Goal: Navigation & Orientation: Find specific page/section

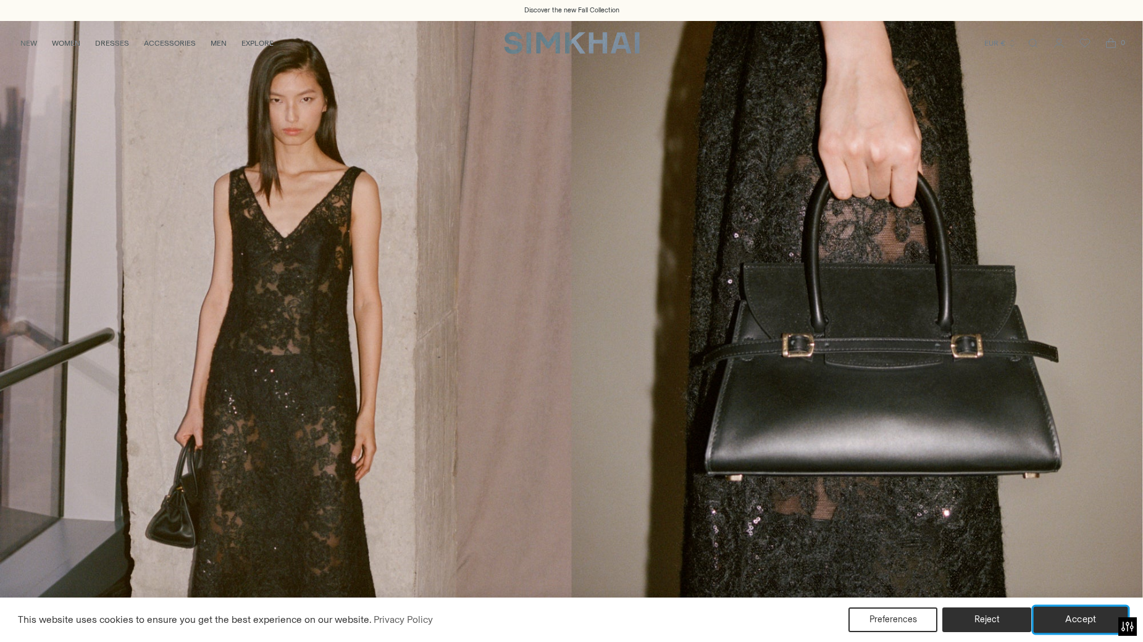
drag, startPoint x: 1097, startPoint y: 622, endPoint x: 799, endPoint y: 615, distance: 297.8
click at [1096, 622] on button "Accept" at bounding box center [1081, 620] width 95 height 26
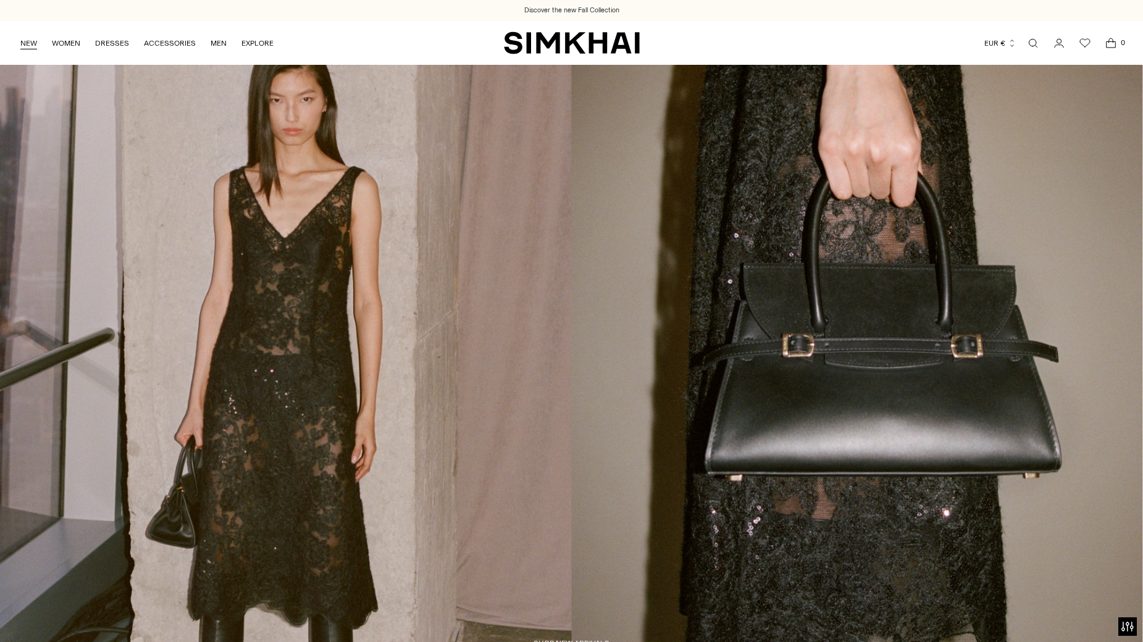
click at [26, 41] on link "NEW" at bounding box center [28, 43] width 17 height 27
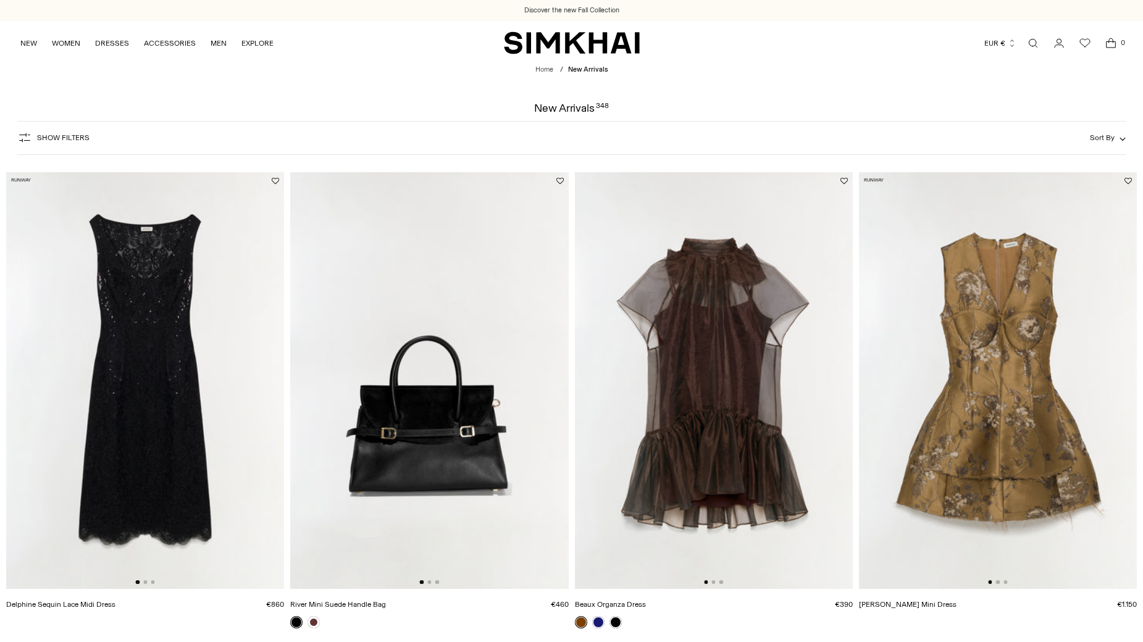
click at [78, 138] on span "Show Filters" at bounding box center [63, 137] width 53 height 9
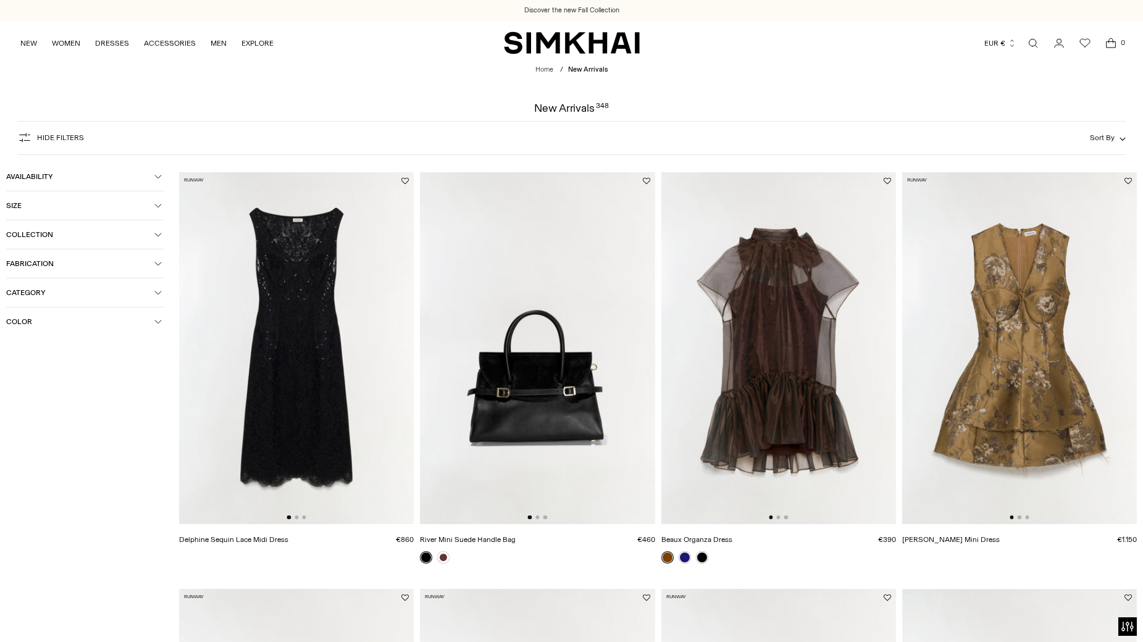
click at [99, 296] on span "Category" at bounding box center [80, 292] width 148 height 9
click at [40, 388] on span "Footwear" at bounding box center [35, 389] width 38 height 11
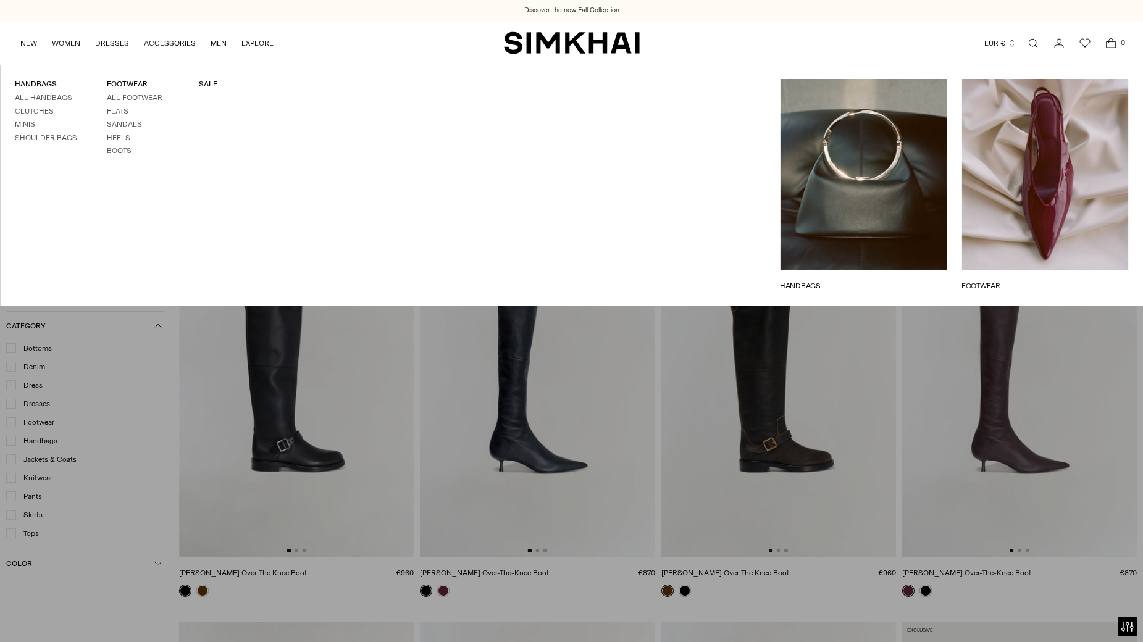
click at [150, 93] on link "All Footwear" at bounding box center [135, 97] width 56 height 9
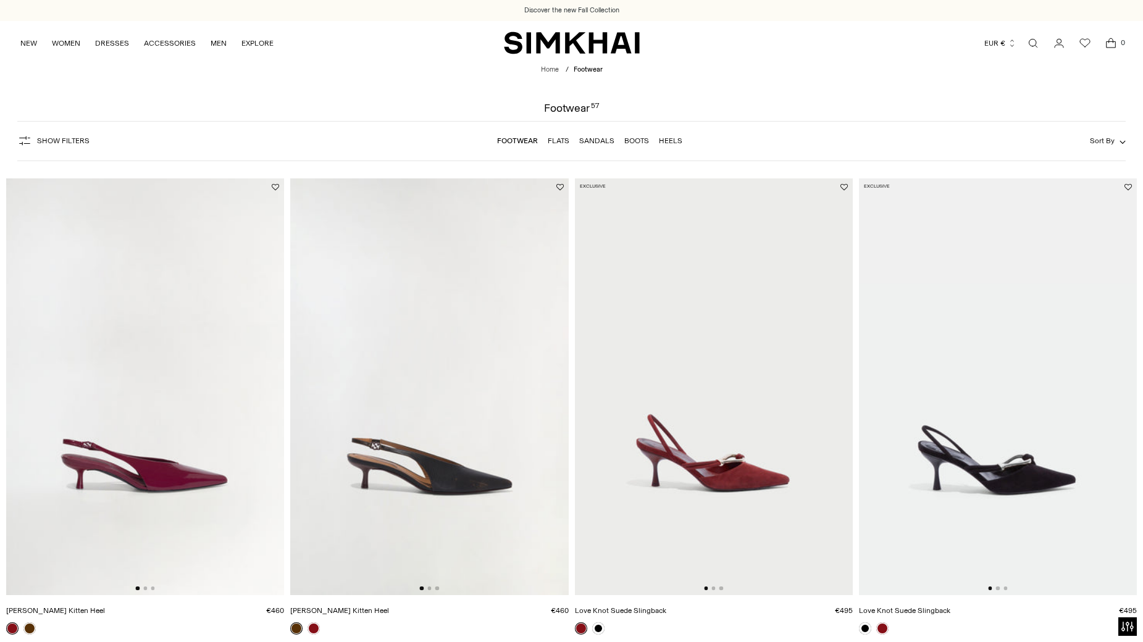
scroll to position [679, 0]
